Goal: Entertainment & Leisure: Consume media (video, audio)

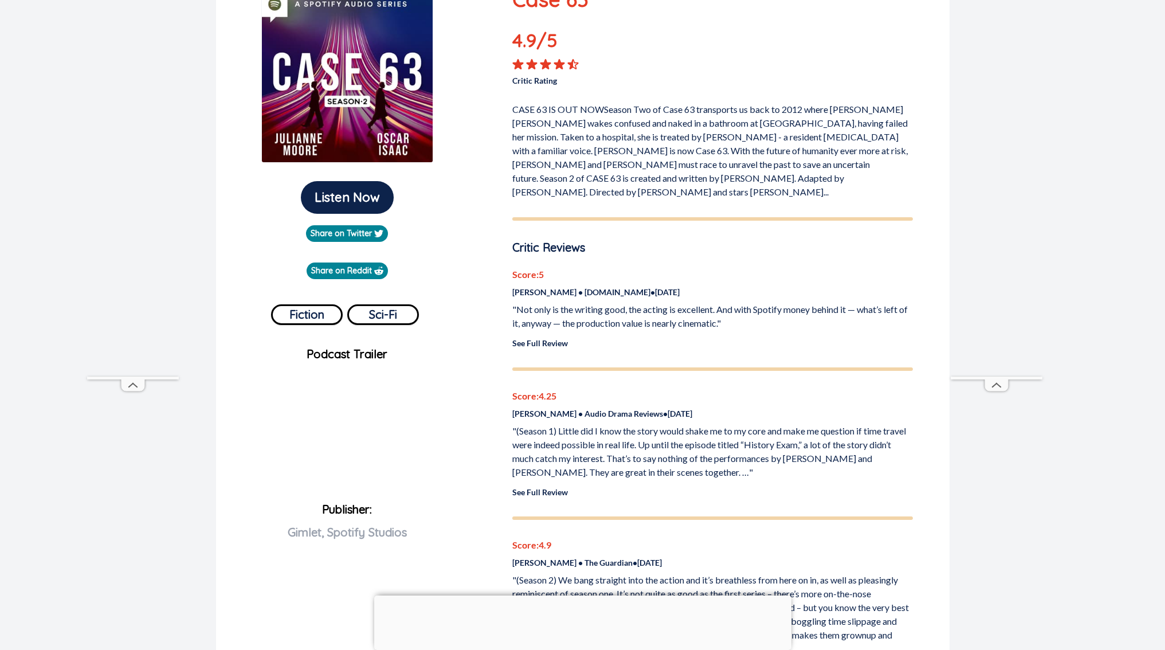
scroll to position [160, 0]
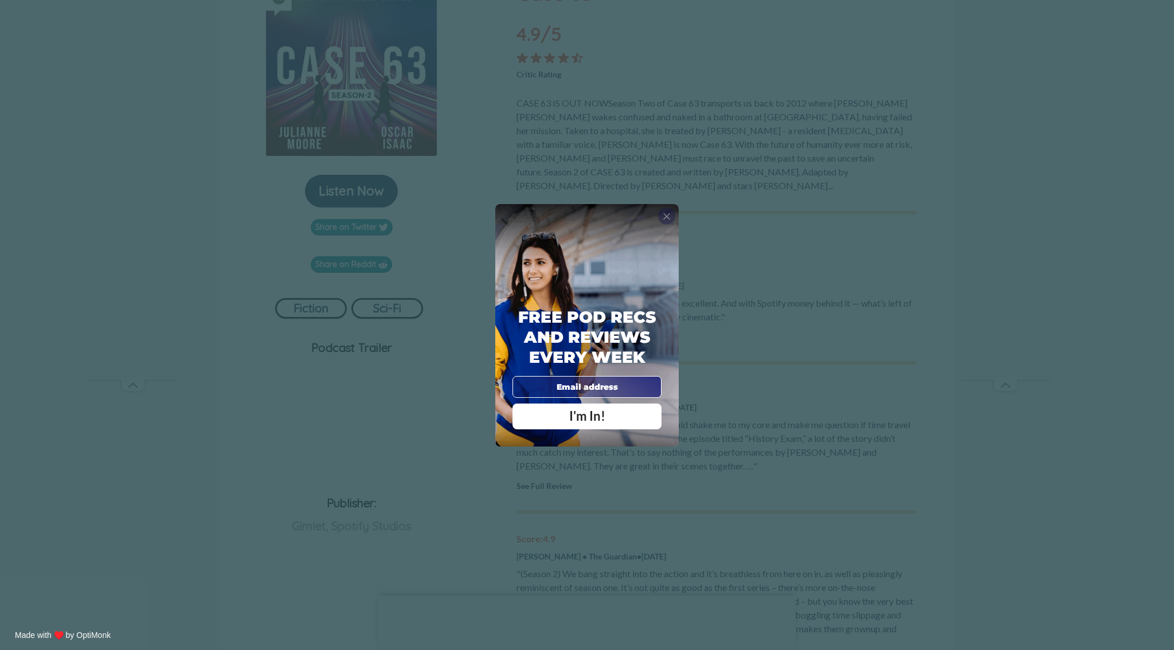
click at [670, 219] on div "X" at bounding box center [666, 215] width 17 height 17
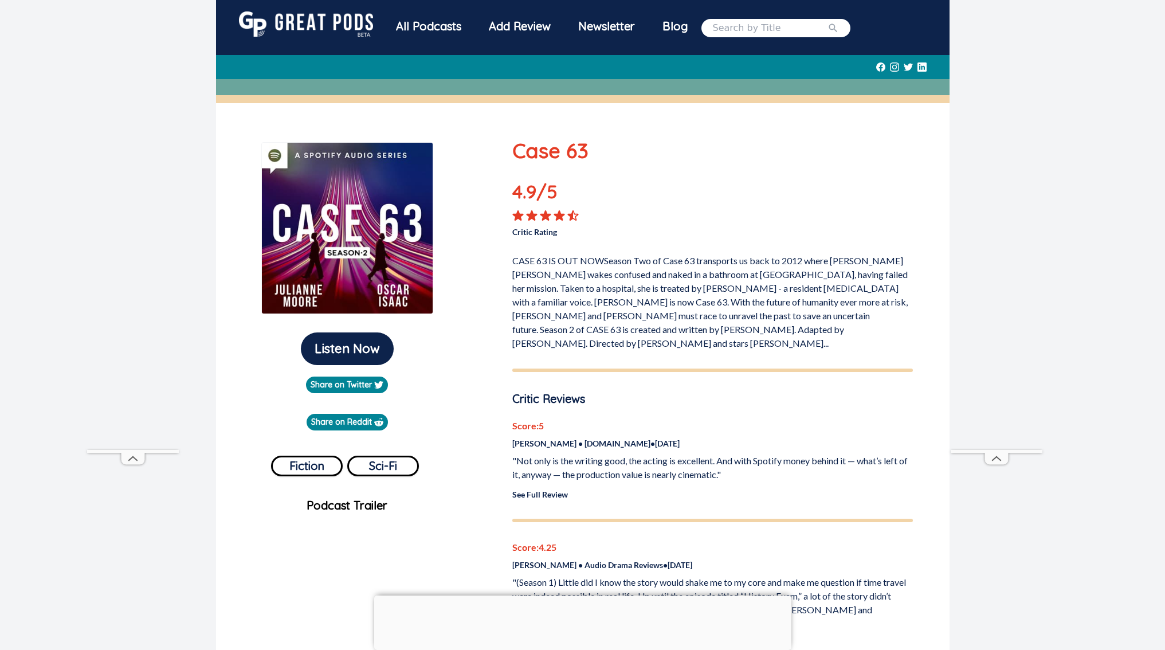
scroll to position [0, 0]
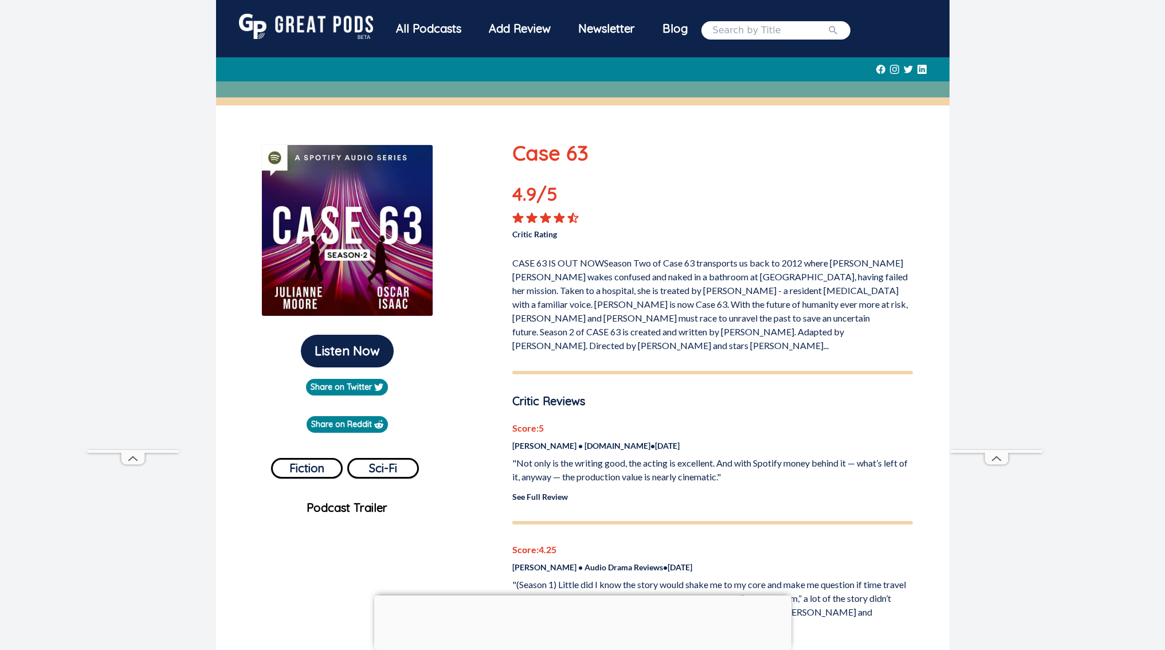
click at [760, 30] on input "search" at bounding box center [770, 30] width 115 height 14
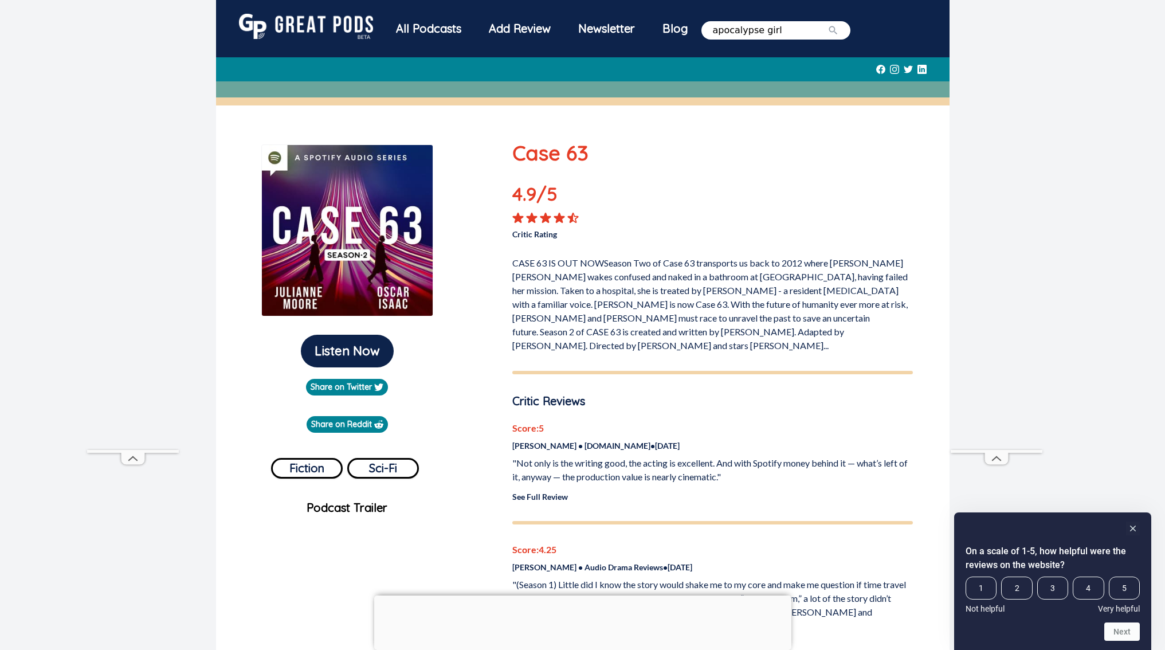
type input "apocalypse girl"
click at [828, 23] on button "submit" at bounding box center [833, 30] width 11 height 14
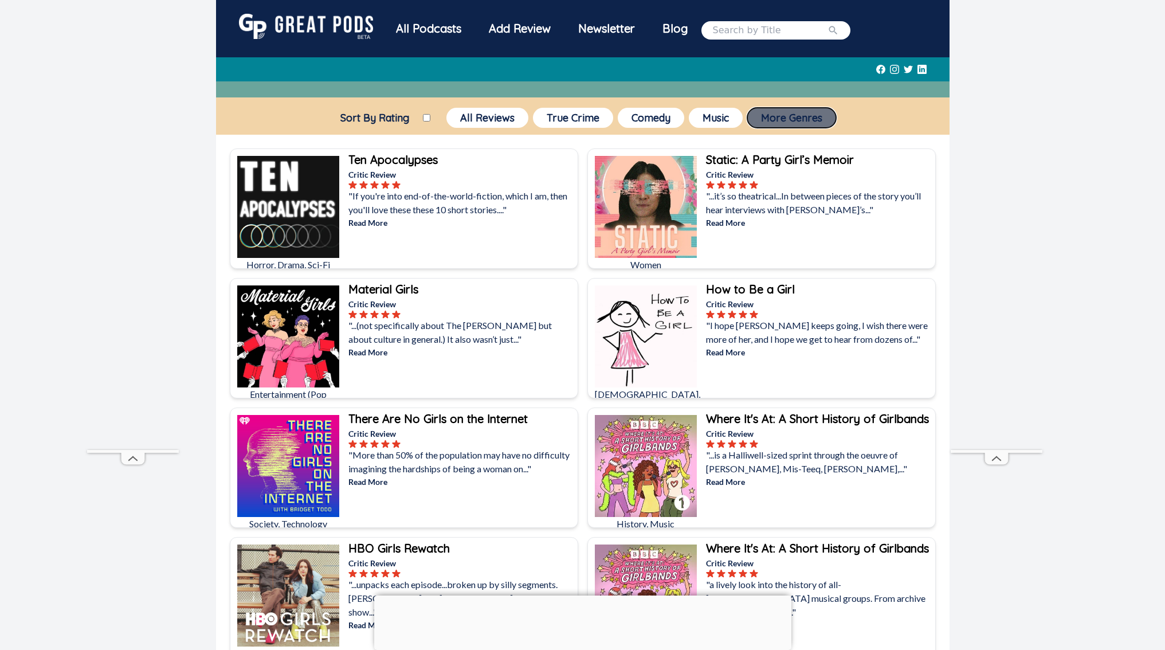
click at [764, 117] on button "More Genres" at bounding box center [791, 118] width 89 height 20
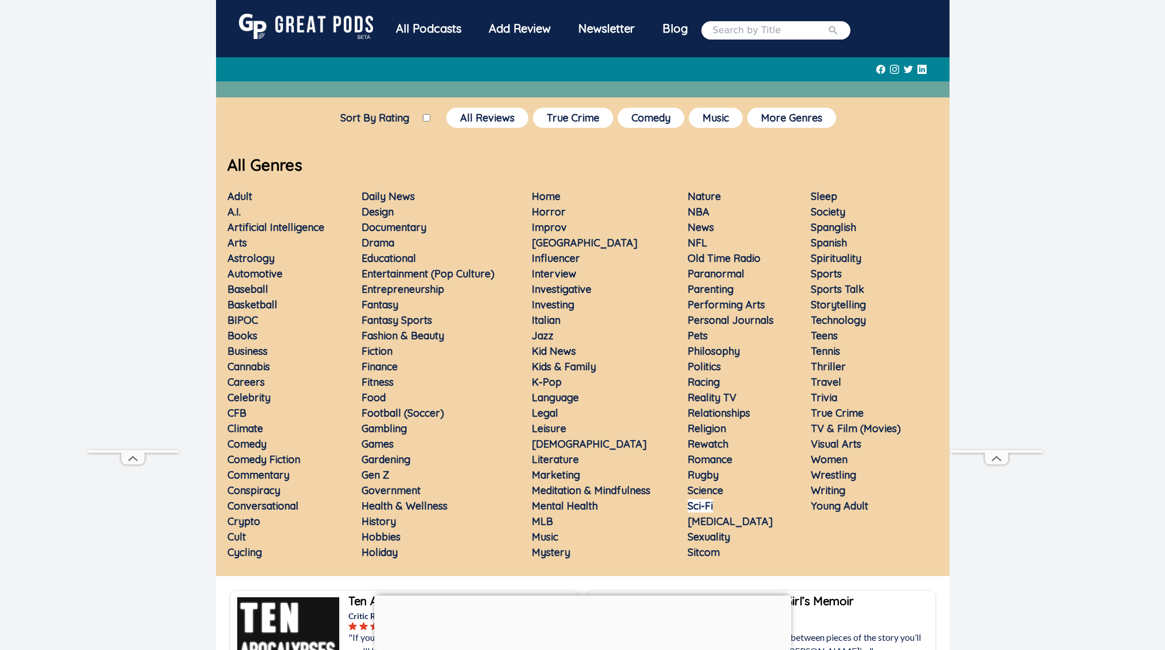
click at [701, 509] on link "Sci-Fi" at bounding box center [700, 505] width 25 height 13
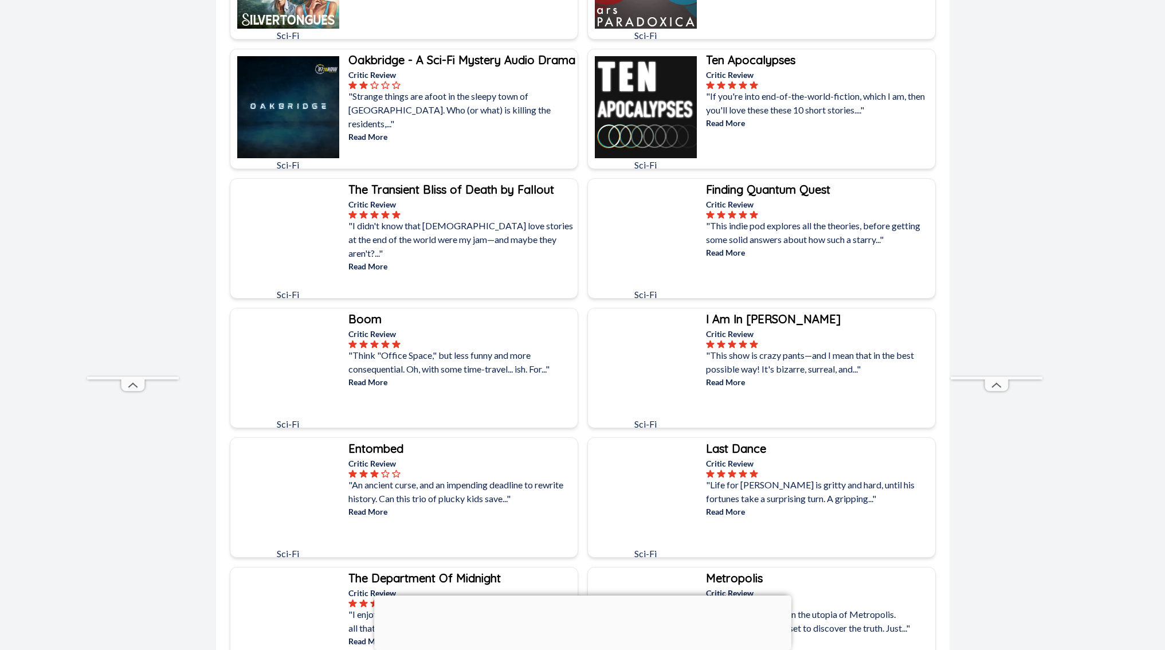
scroll to position [548, 0]
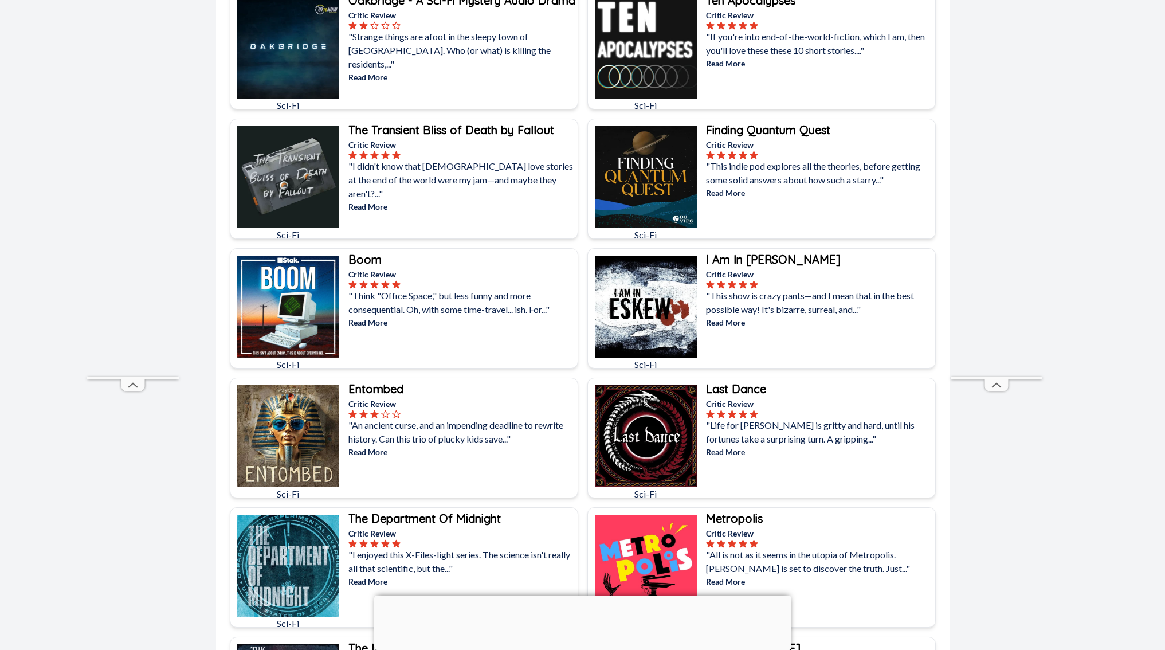
click at [381, 325] on p "Read More" at bounding box center [461, 322] width 227 height 12
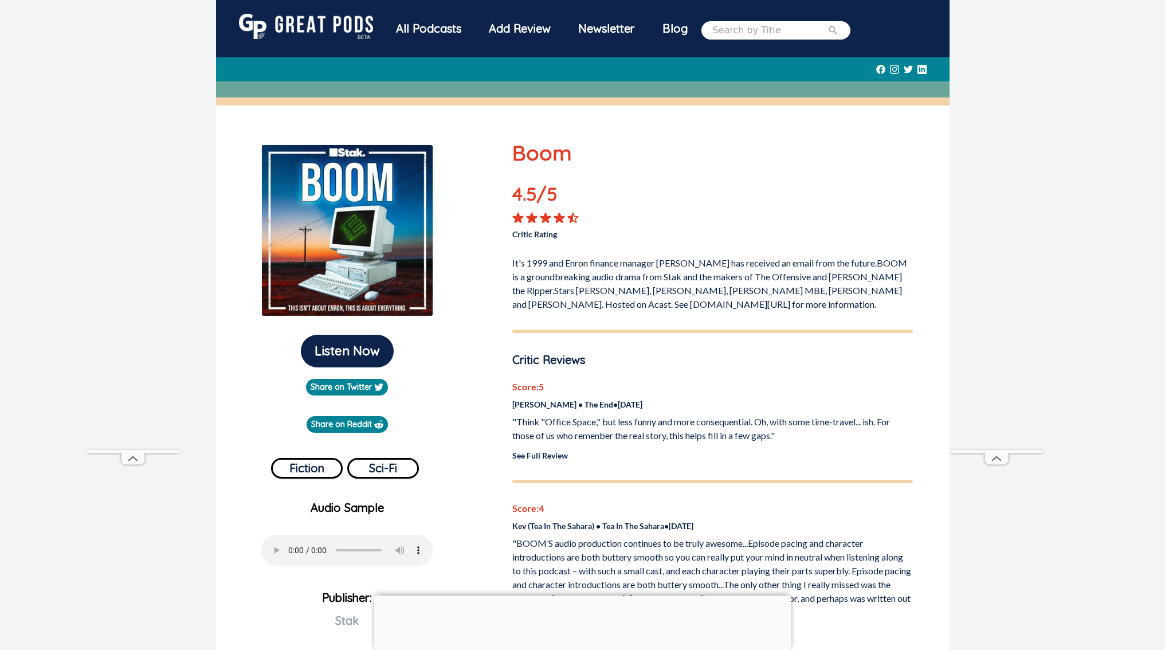
click at [530, 457] on link "See Full Review" at bounding box center [540, 455] width 56 height 10
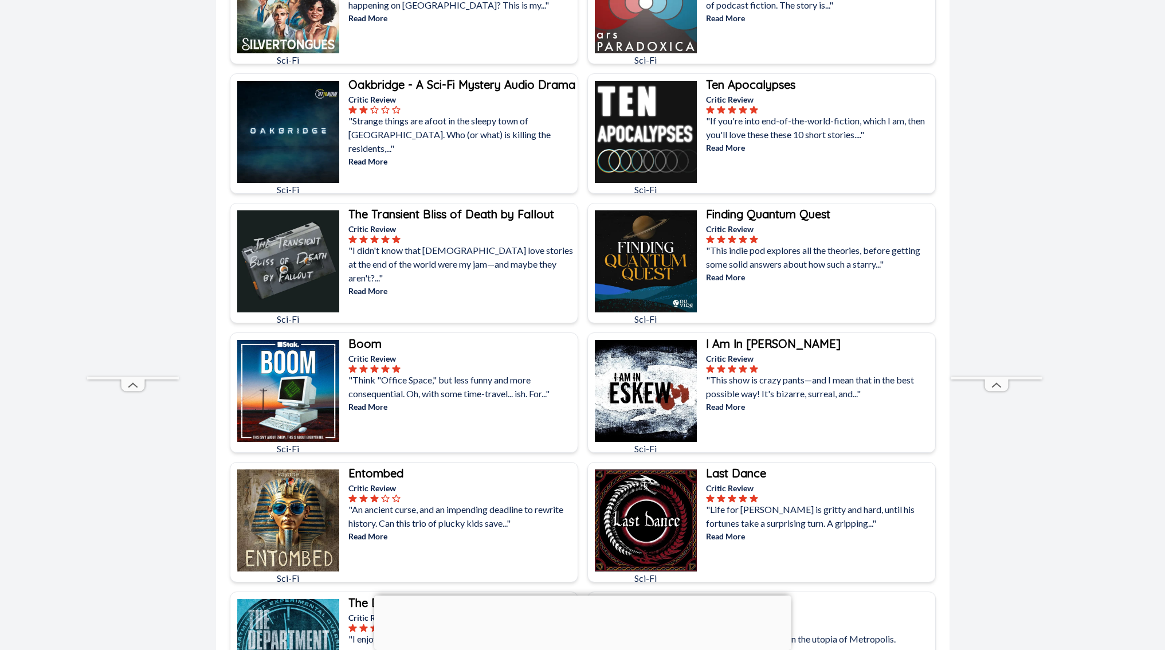
scroll to position [466, 0]
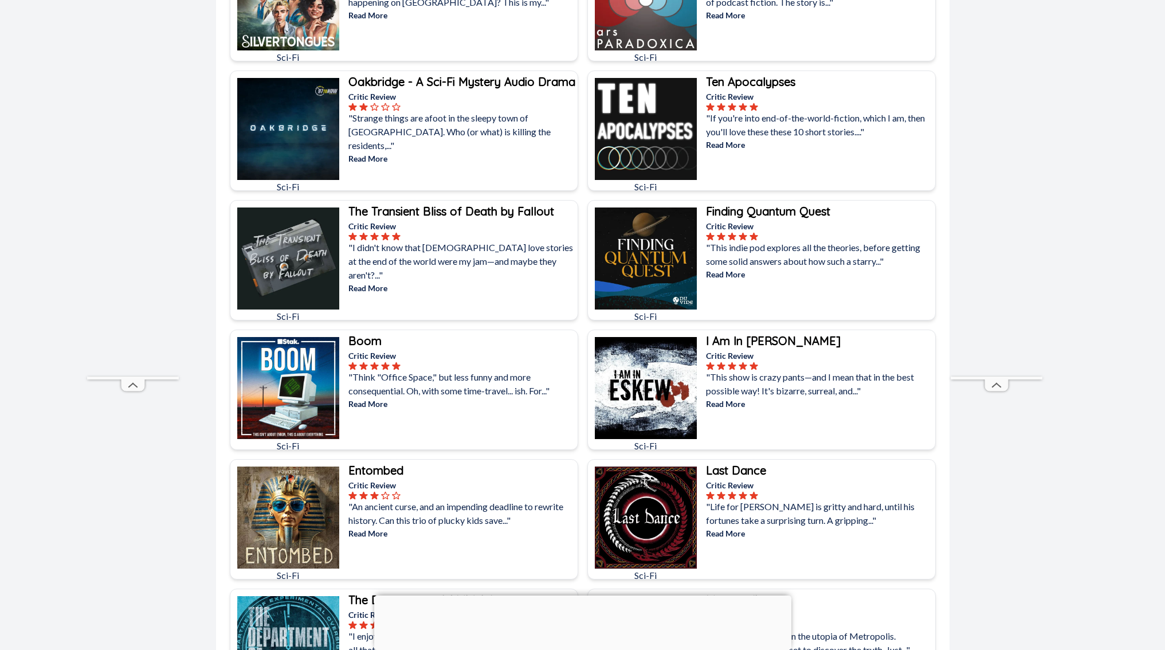
click at [719, 270] on p "Read More" at bounding box center [819, 274] width 227 height 12
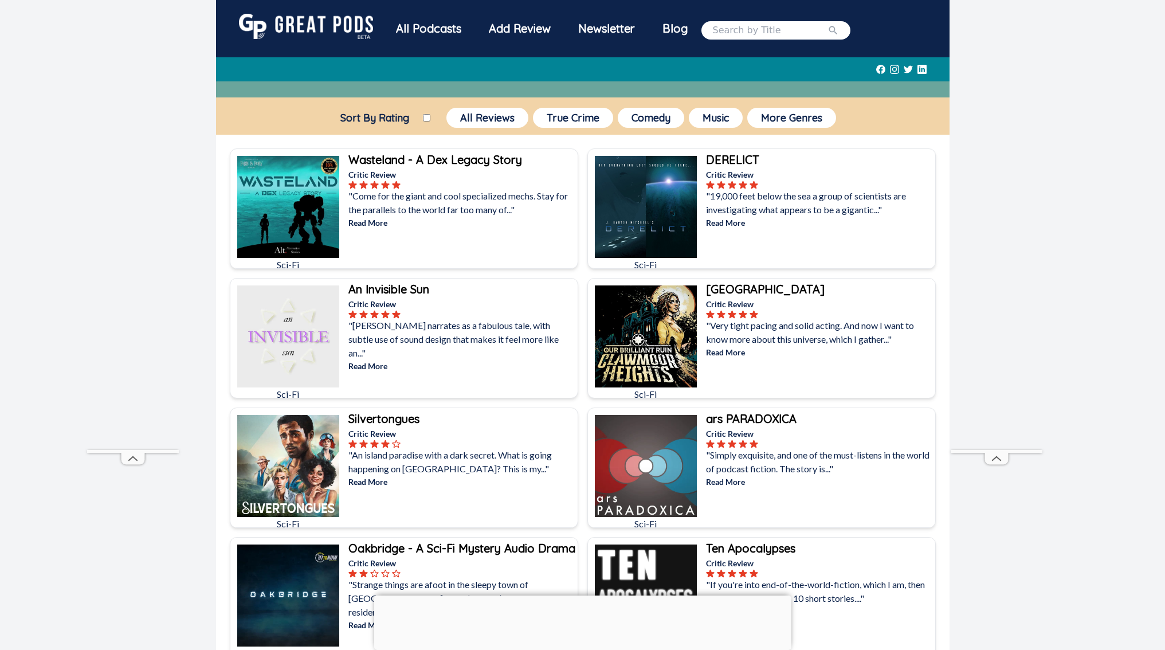
click at [666, 321] on img at bounding box center [646, 336] width 102 height 102
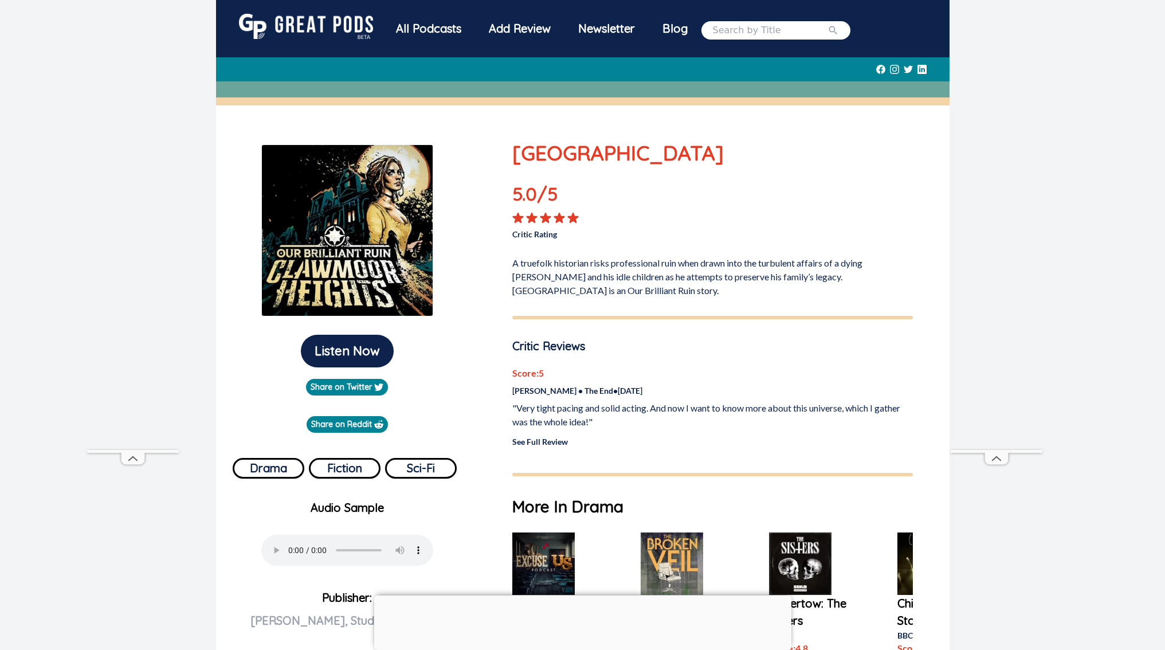
click at [527, 442] on link "See Full Review" at bounding box center [540, 442] width 56 height 10
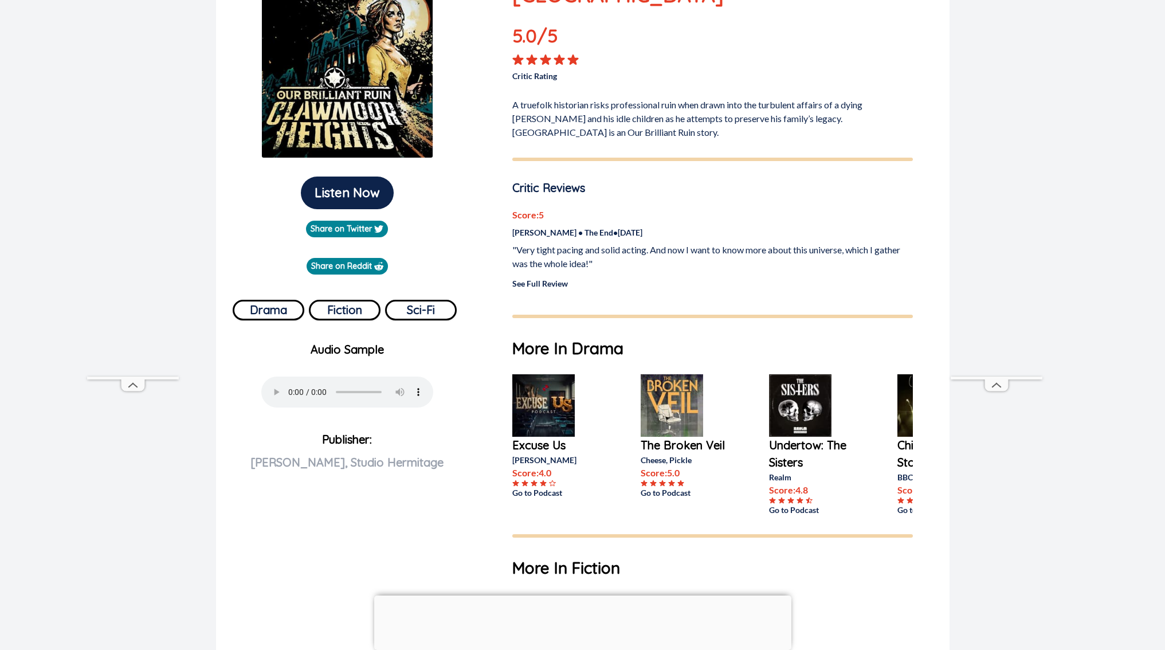
scroll to position [323, 0]
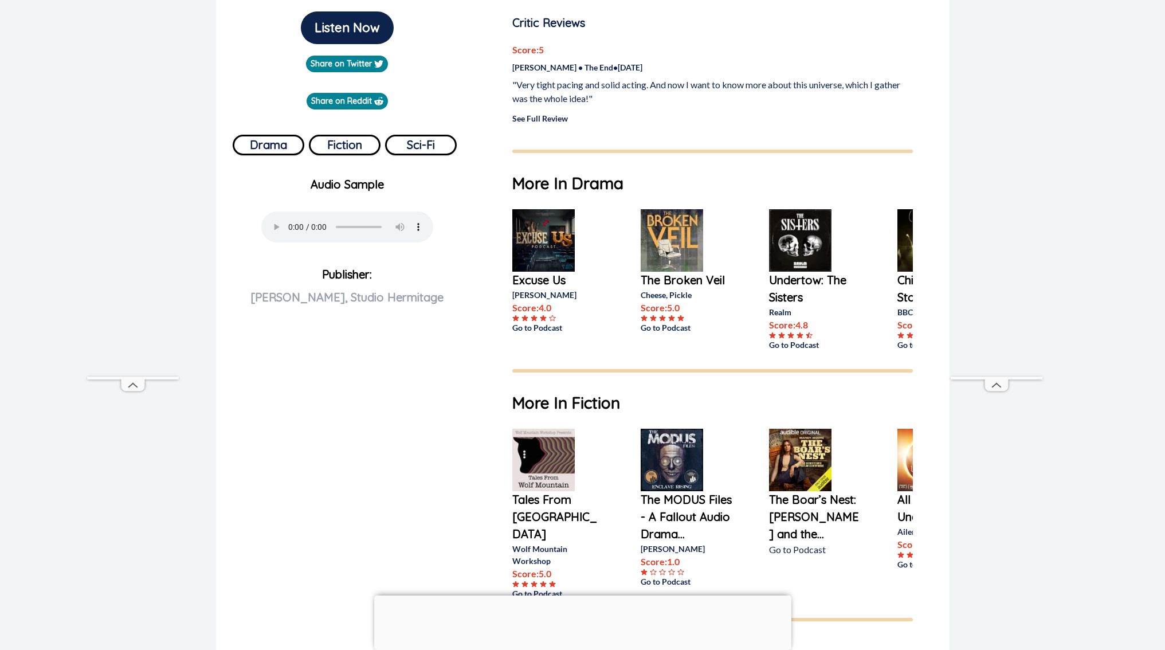
click at [668, 233] on img at bounding box center [672, 240] width 62 height 62
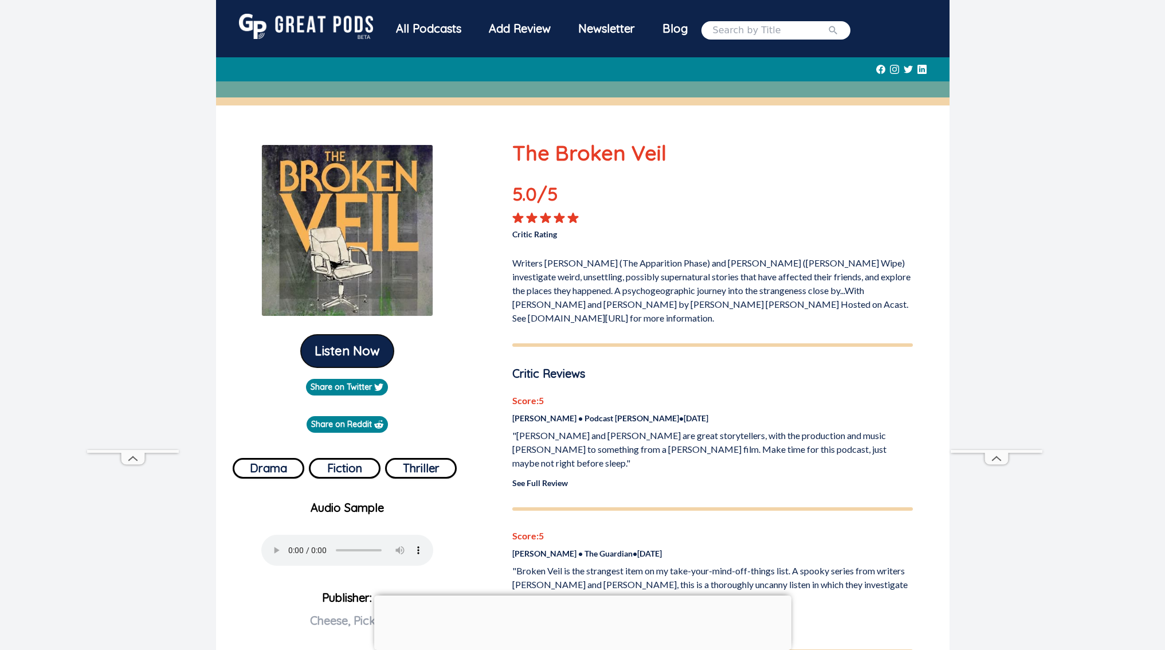
click at [374, 348] on button "Listen Now" at bounding box center [347, 351] width 93 height 33
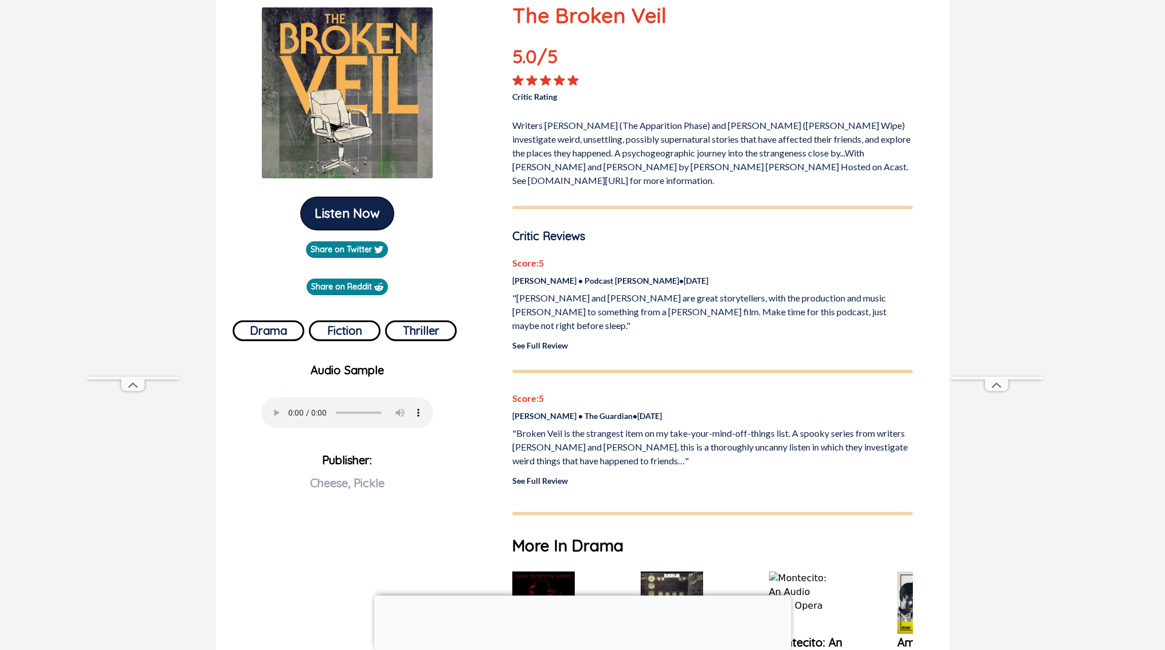
scroll to position [92, 0]
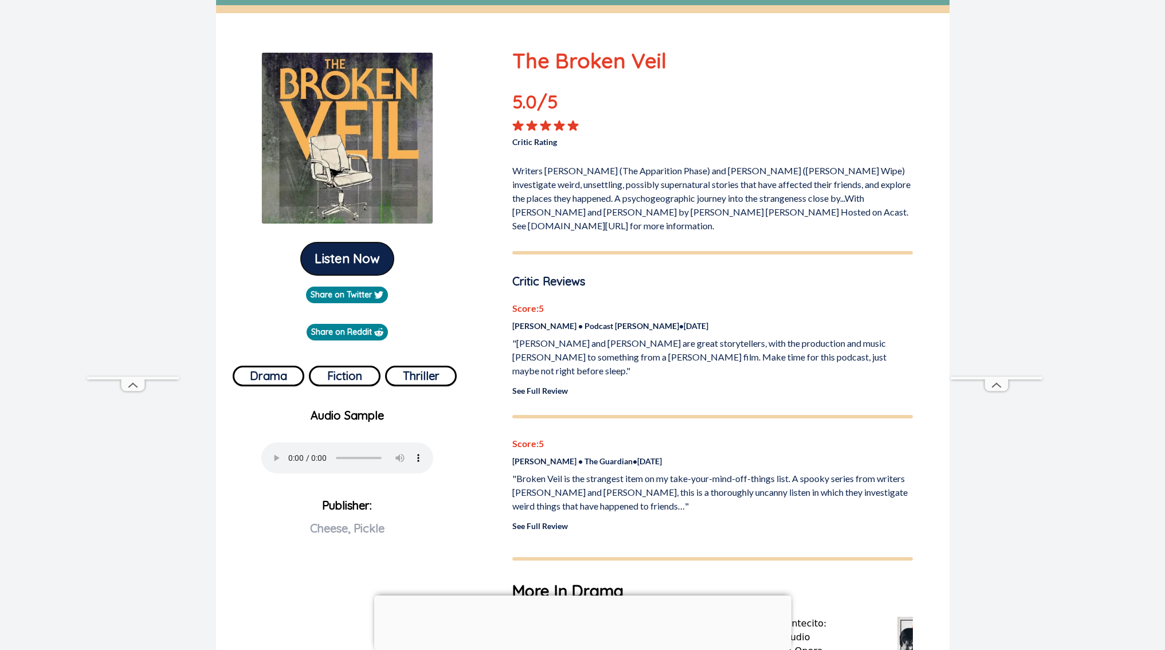
click at [332, 262] on button "Listen Now" at bounding box center [347, 258] width 93 height 33
